Goal: Task Accomplishment & Management: Use online tool/utility

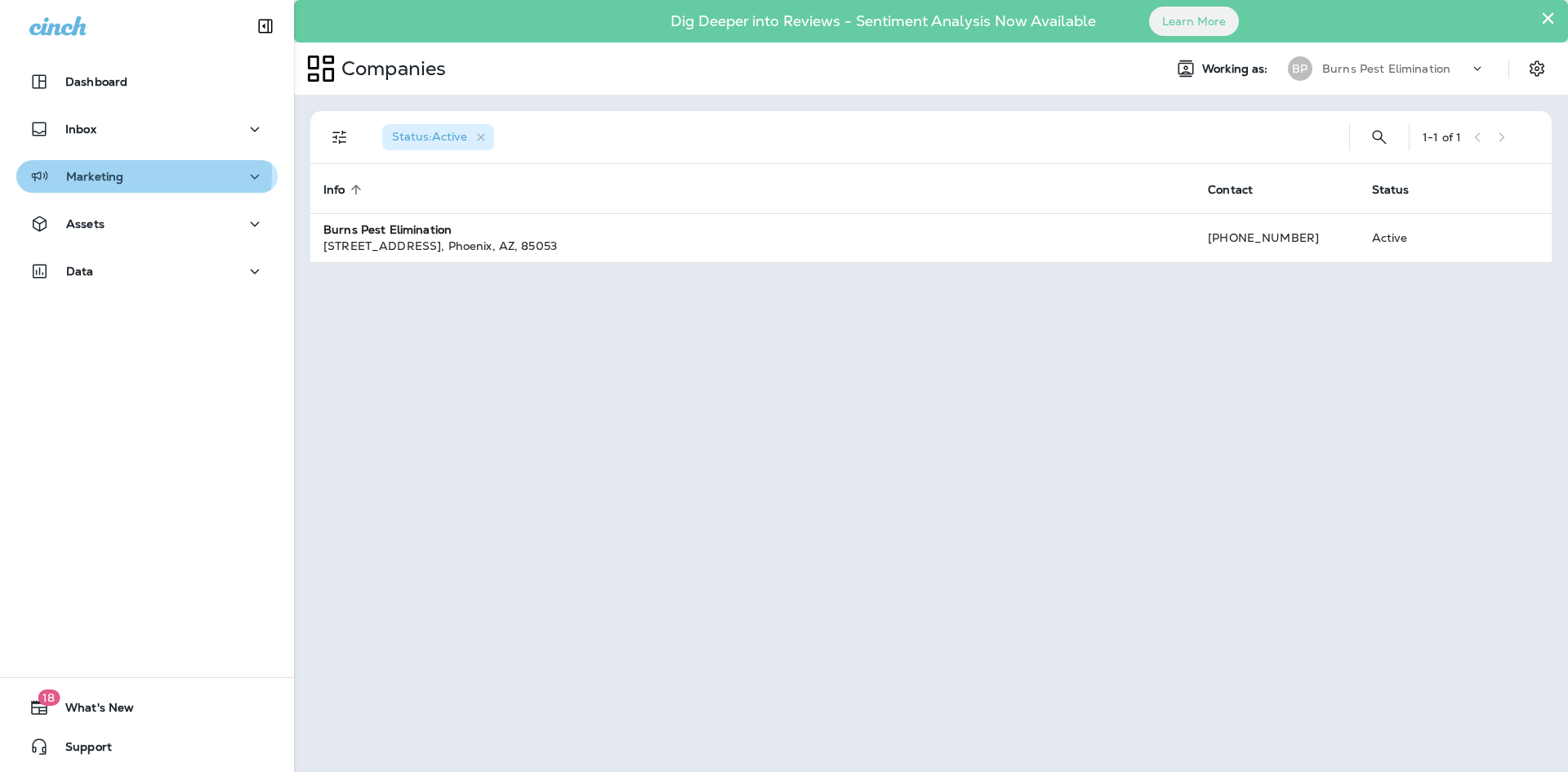
click at [113, 172] on p "Marketing" at bounding box center [94, 176] width 57 height 13
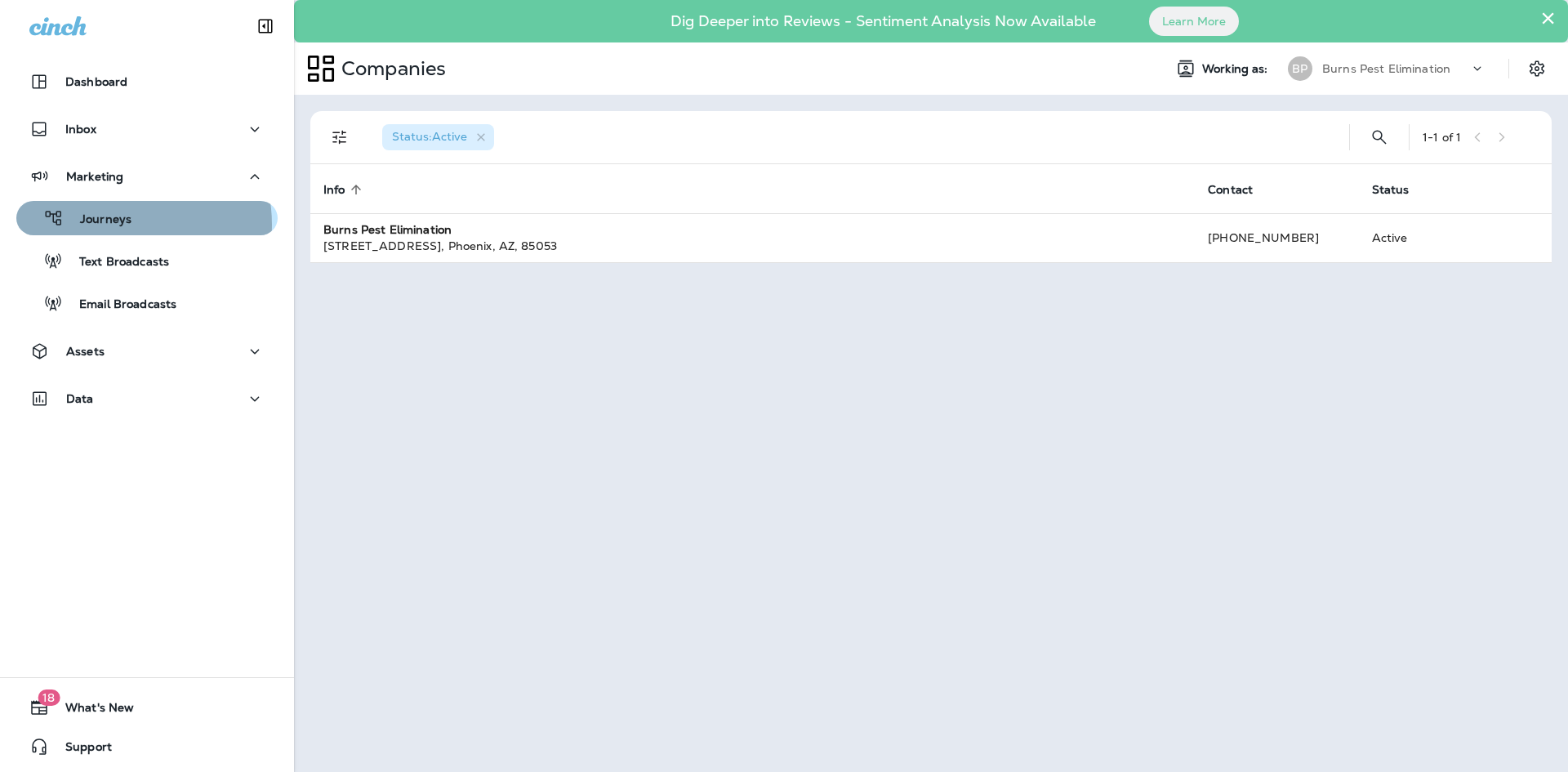
click at [118, 225] on p "Journeys" at bounding box center [97, 220] width 68 height 15
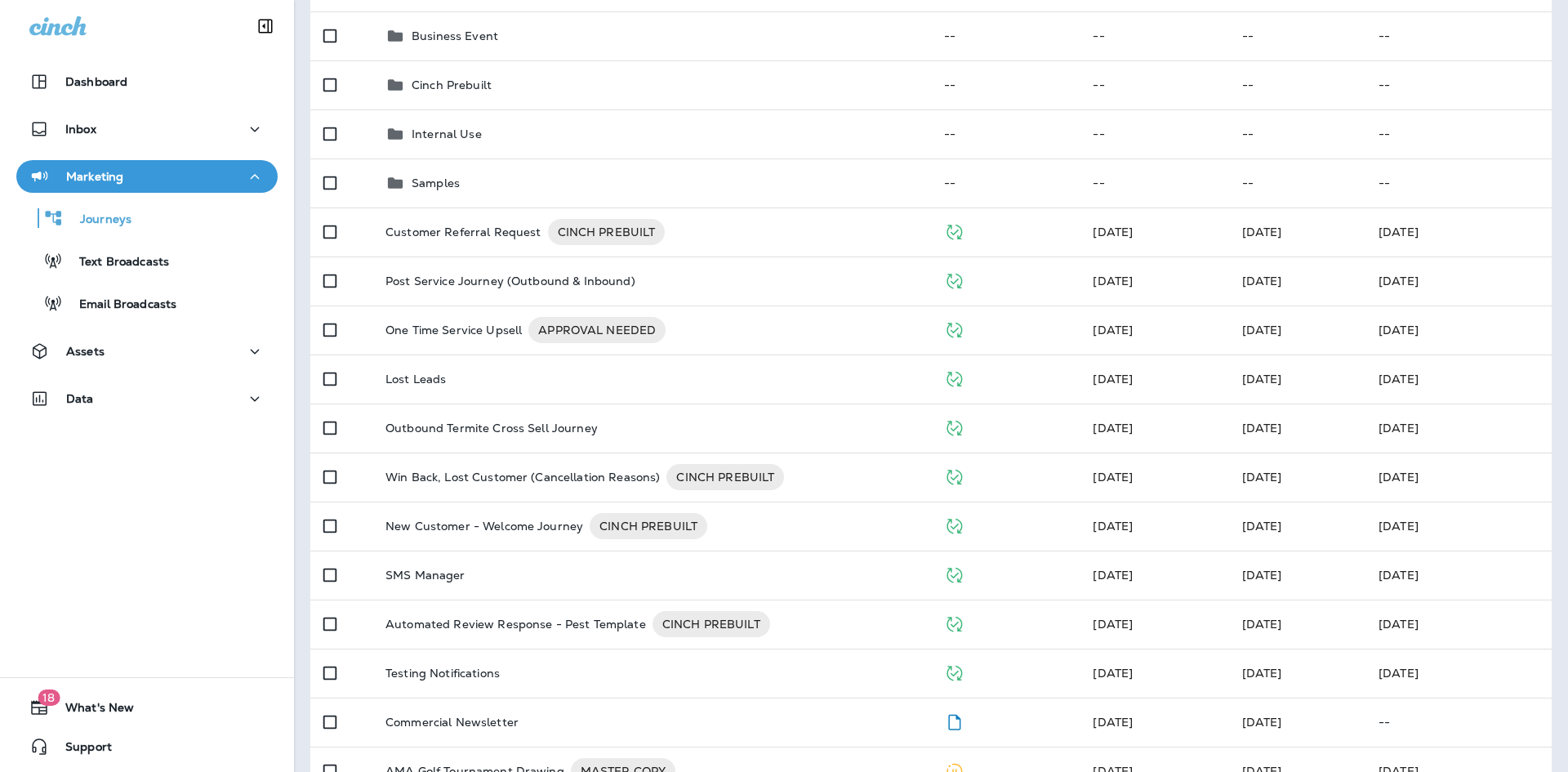
scroll to position [245, 0]
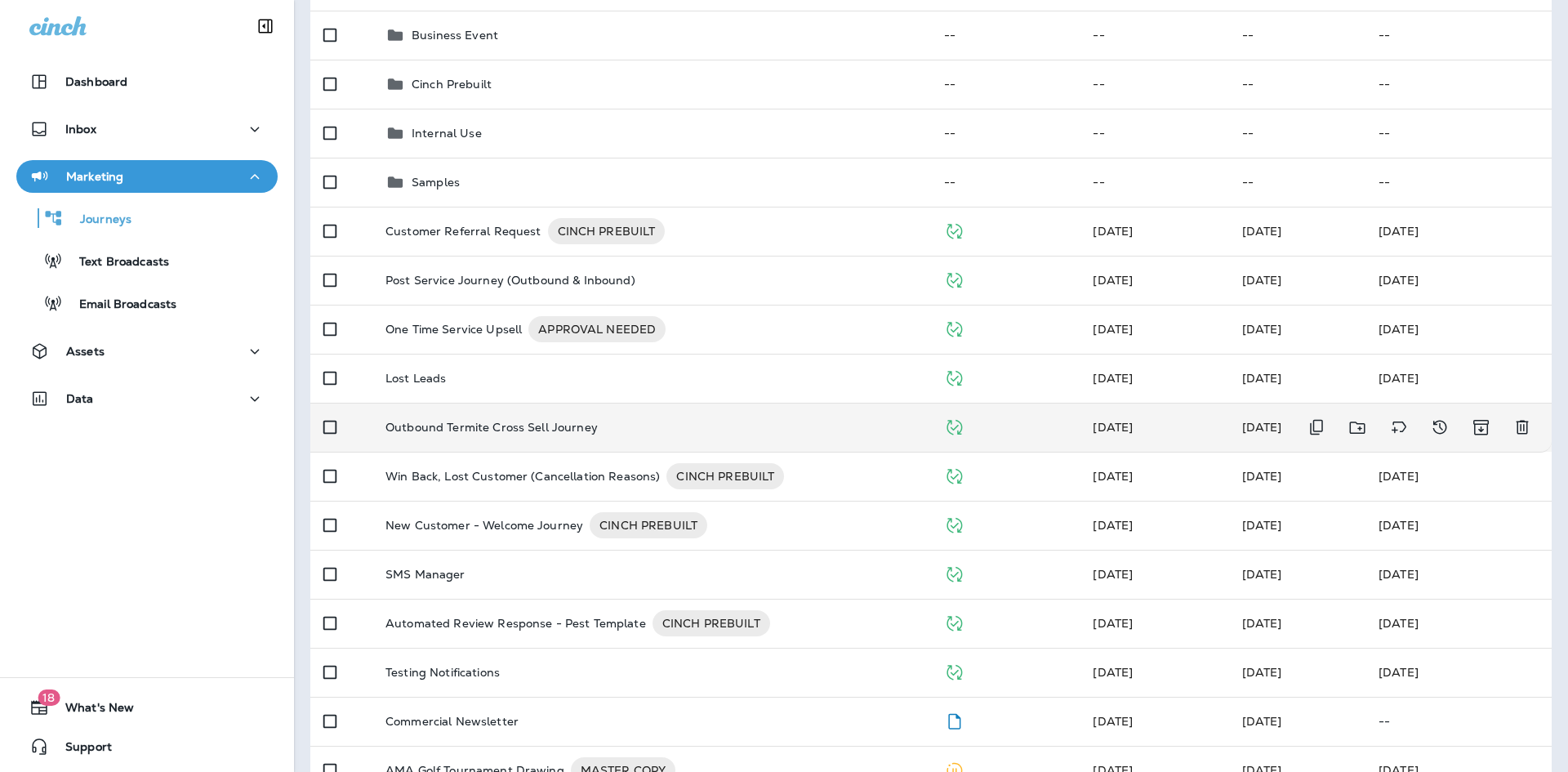
click at [530, 429] on p "Outbound Termite Cross Sell Journey" at bounding box center [492, 427] width 213 height 13
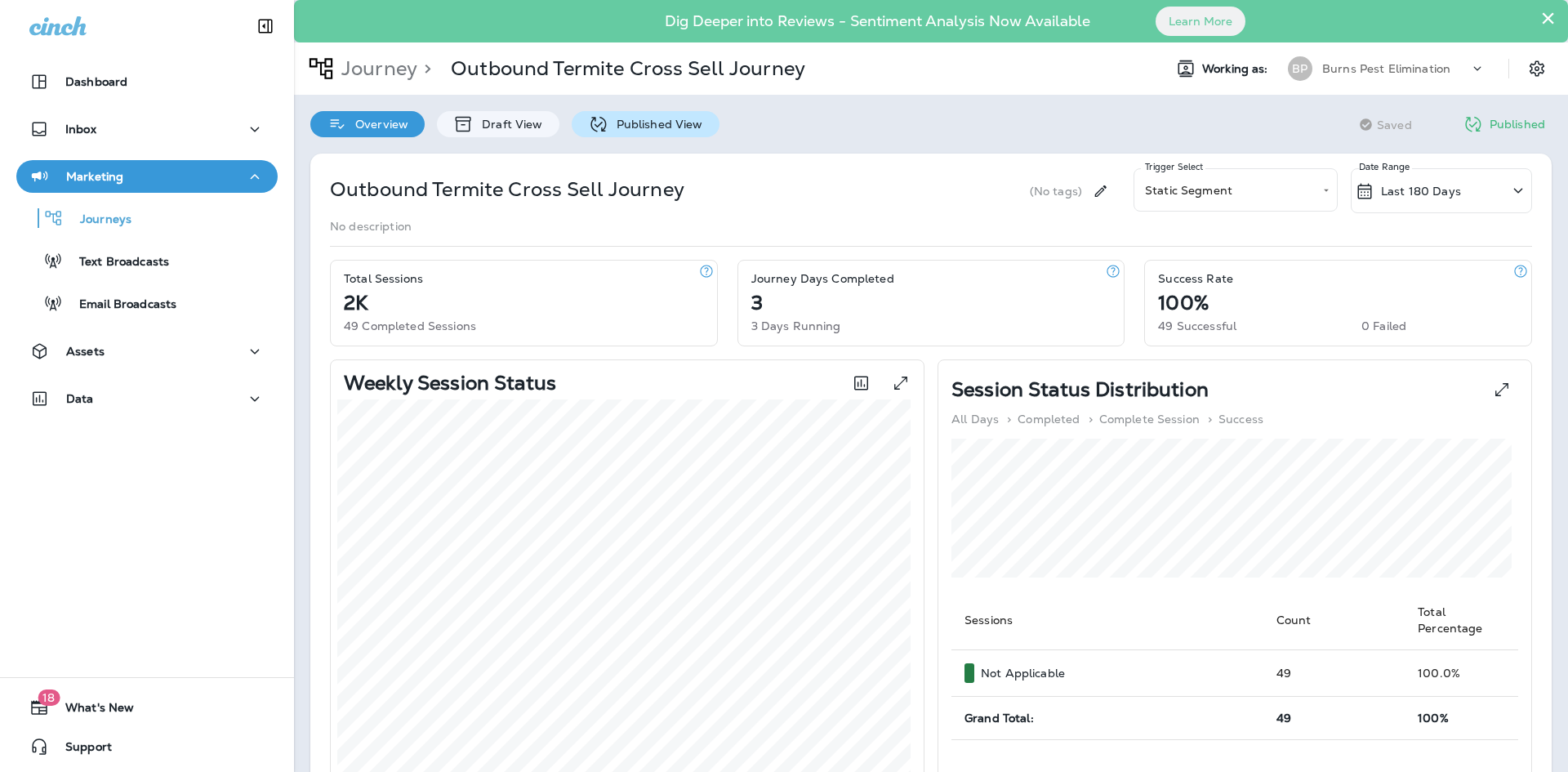
click at [695, 128] on p "Published View" at bounding box center [656, 124] width 95 height 13
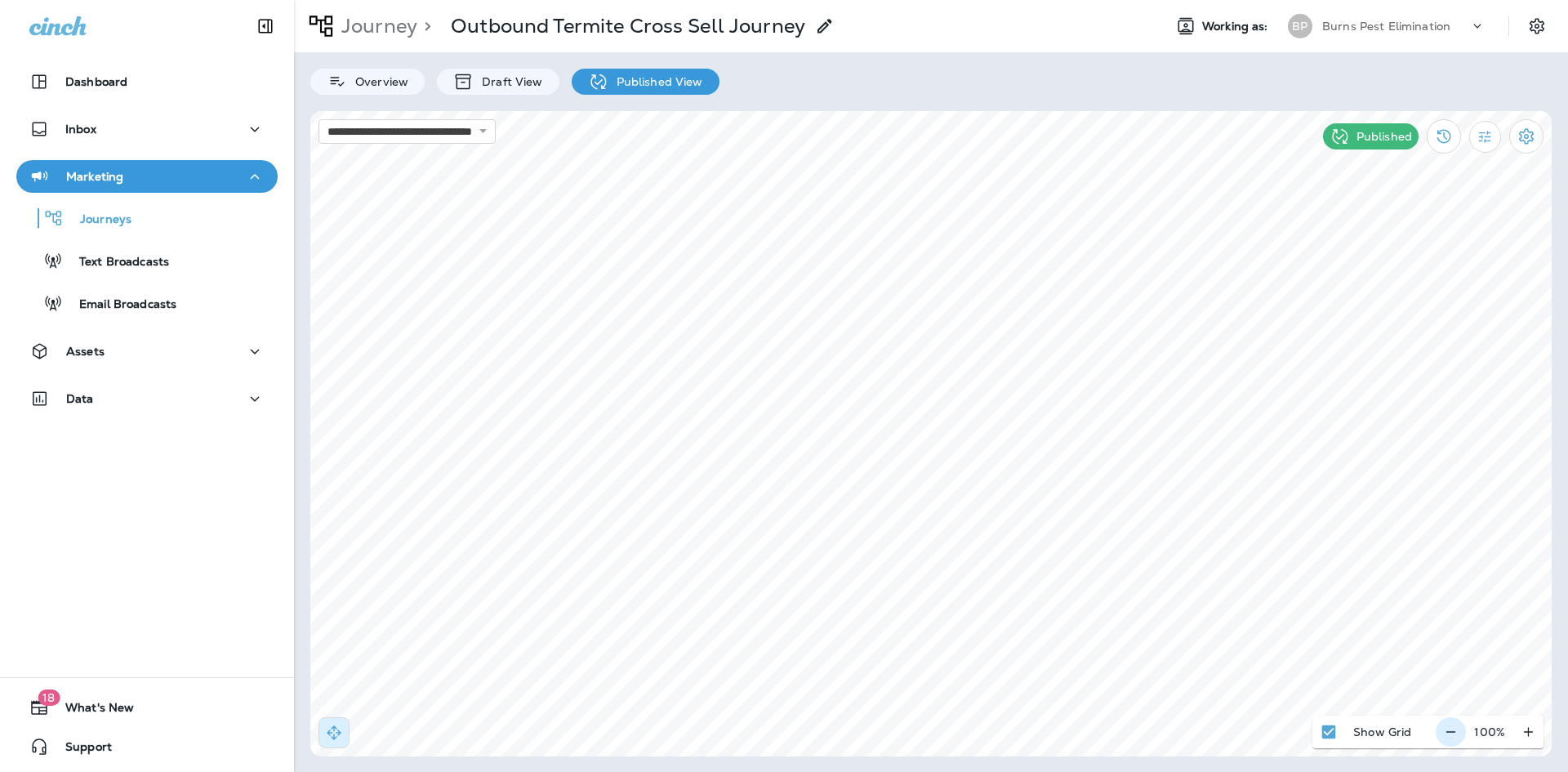
click at [1451, 736] on icon "button" at bounding box center [1451, 732] width 17 height 16
click at [1451, 736] on icon "button" at bounding box center [1457, 732] width 17 height 16
